Goal: Transaction & Acquisition: Purchase product/service

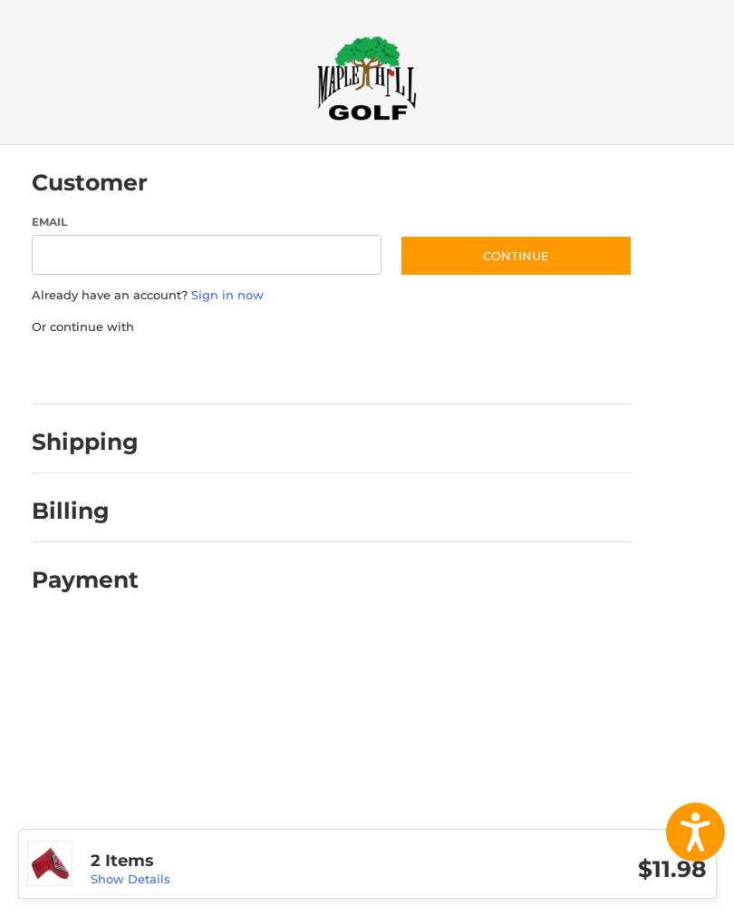
click at [269, 866] on h3 "2 Items" at bounding box center [245, 860] width 308 height 21
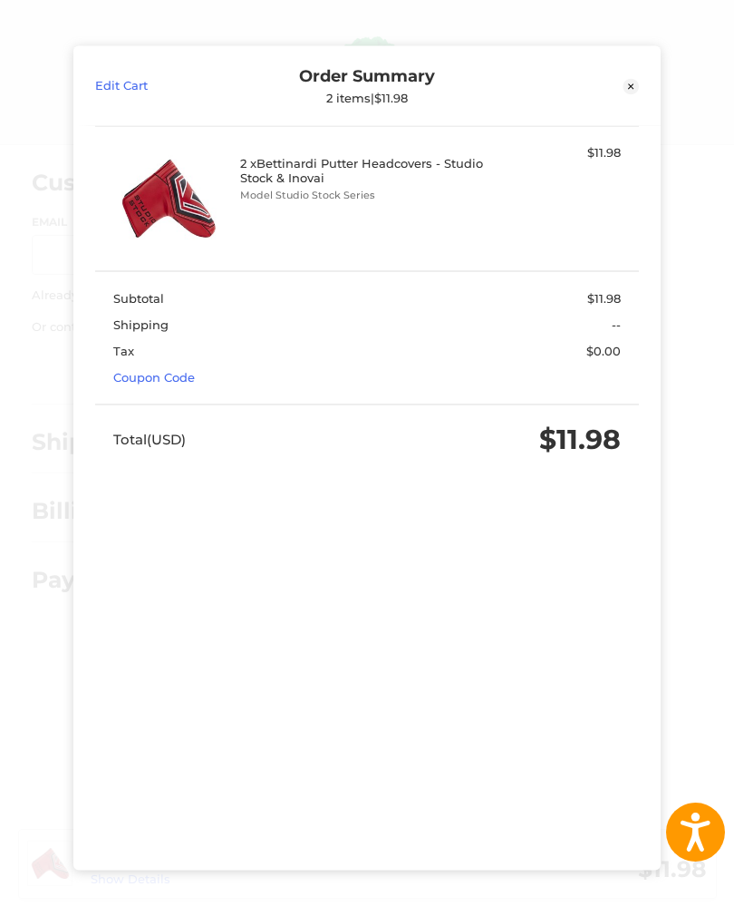
click at [180, 370] on link "Coupon Code" at bounding box center [154, 377] width 82 height 15
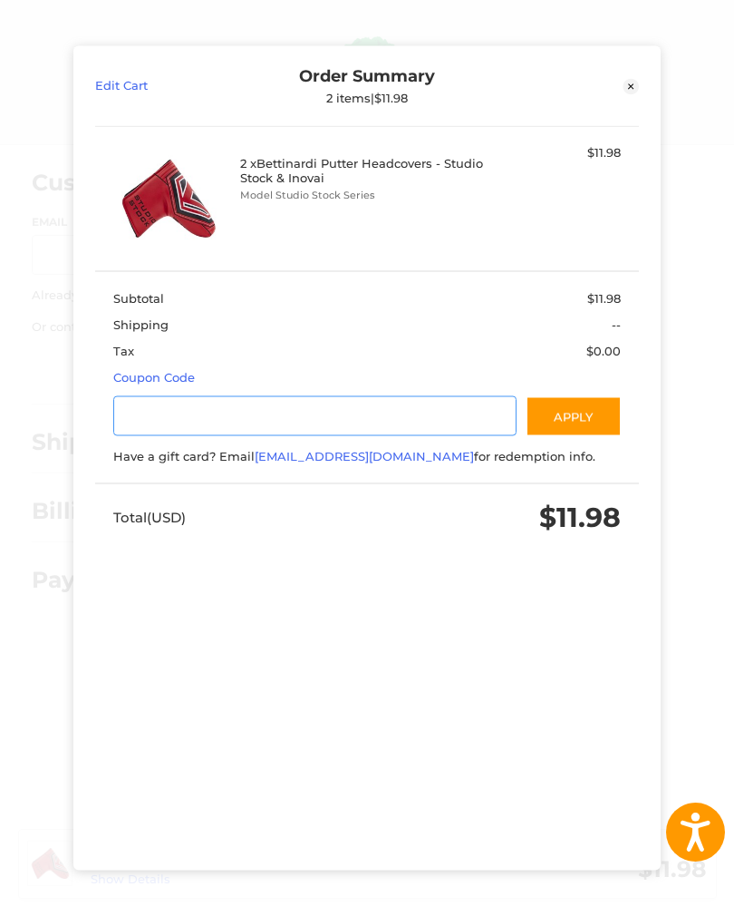
click at [203, 403] on input "Gift Certificate or Coupon Code" at bounding box center [314, 415] width 403 height 41
type input "*********"
click at [588, 397] on button "Apply" at bounding box center [574, 415] width 96 height 41
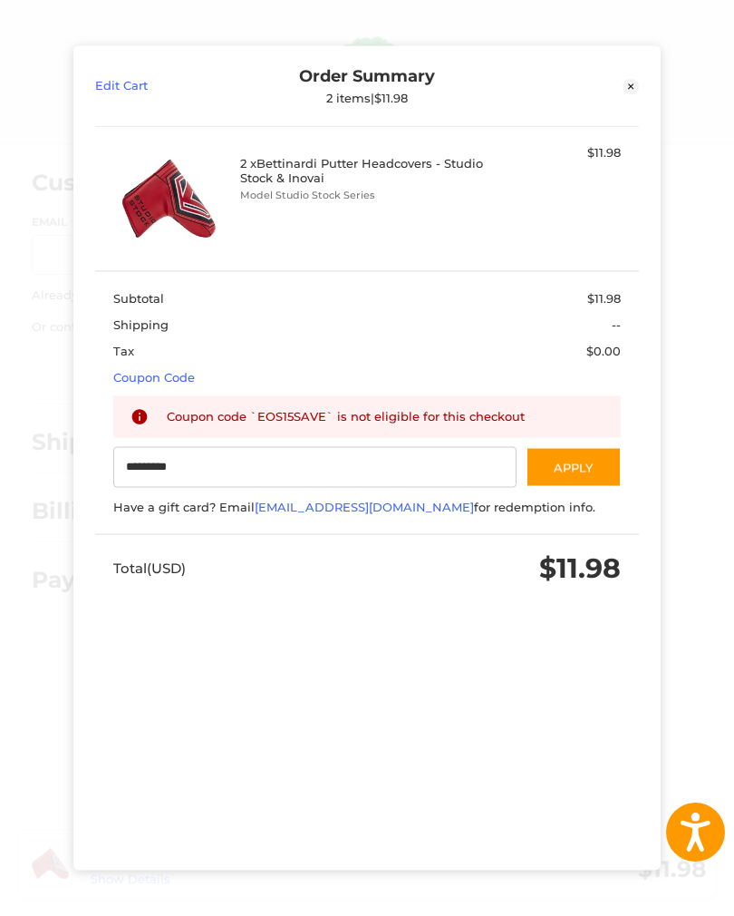
click at [638, 78] on icon at bounding box center [631, 86] width 16 height 16
